Goal: Information Seeking & Learning: Understand process/instructions

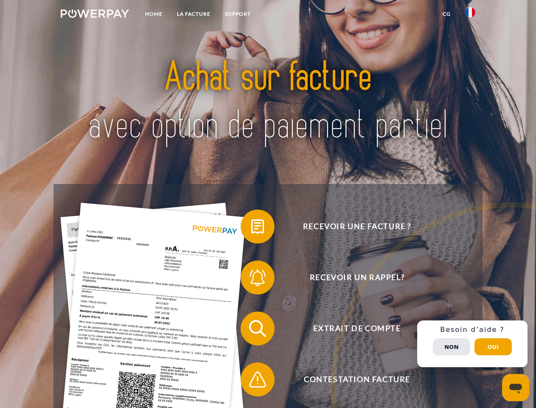
click at [95, 15] on img at bounding box center [95, 13] width 68 height 8
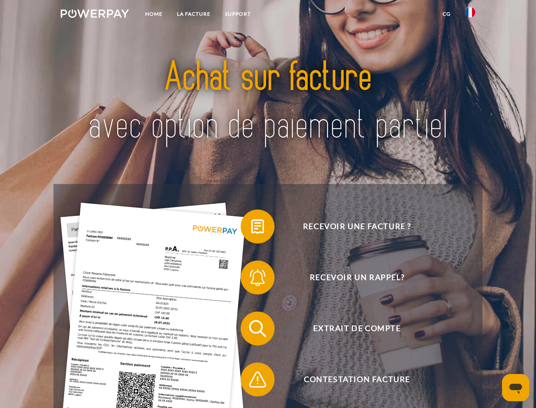
click at [471, 15] on img at bounding box center [470, 12] width 10 height 10
click at [447, 14] on link "CG" at bounding box center [447, 13] width 23 height 15
click at [251, 228] on span at bounding box center [245, 226] width 42 height 42
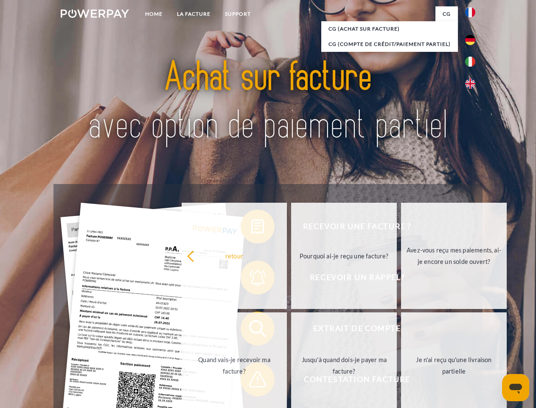
click at [251, 279] on div "Recevoir une facture ? Recevoir un rappel? Extrait de compte retour" at bounding box center [268, 354] width 429 height 340
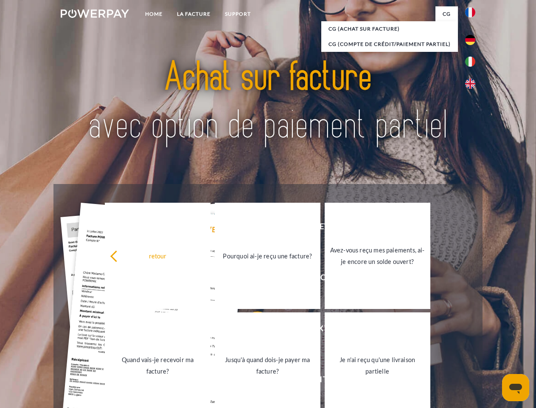
click at [251, 330] on link "Jusqu'à quand dois-je payer ma facture?" at bounding box center [268, 365] width 106 height 106
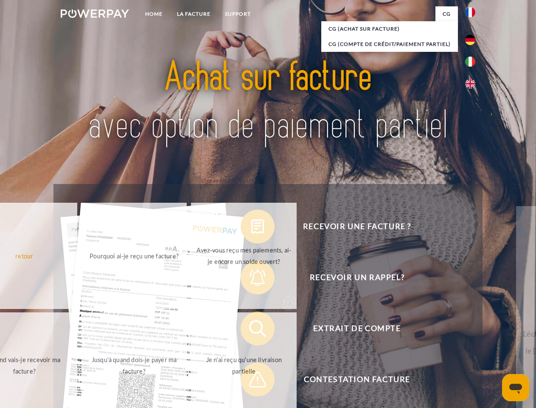
click at [251, 381] on div "retour Pourquoi ai-je reçu une facture? Avez-vous reçu mes paiements, ai-je enc…" at bounding box center [134, 310] width 343 height 219
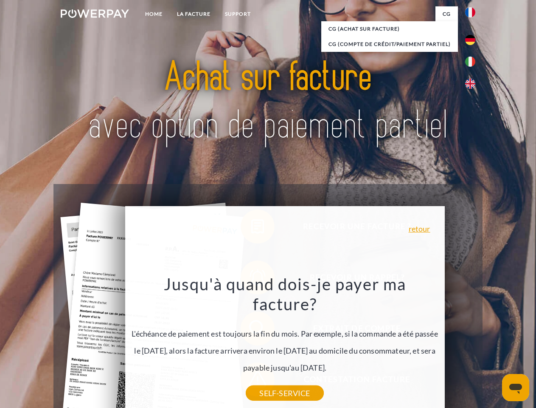
click at [473, 344] on div "Recevoir une facture ? Recevoir un rappel? Extrait de compte retour" at bounding box center [268, 354] width 429 height 340
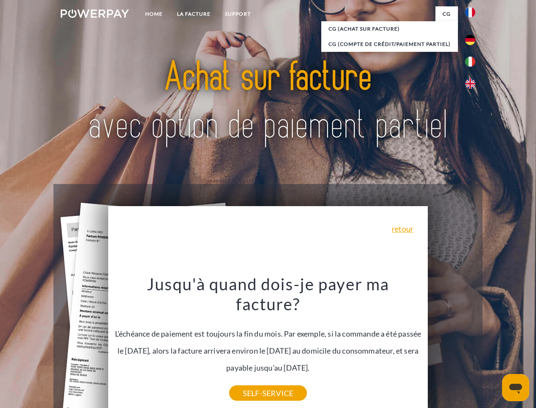
click at [452, 345] on span "Extrait de compte" at bounding box center [357, 328] width 208 height 34
click at [493, 347] on header "Home LA FACTURE Support" at bounding box center [268, 293] width 536 height 586
